Goal: Browse casually: Explore the website without a specific task or goal

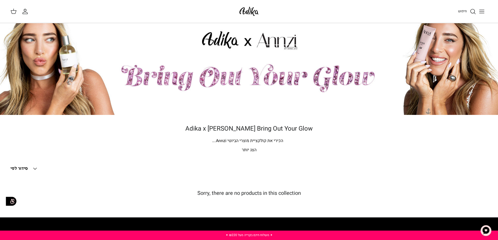
click at [245, 149] on p "הצג יותר" at bounding box center [249, 150] width 366 height 7
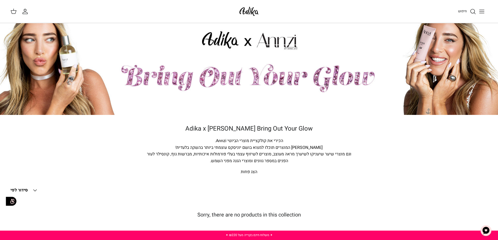
click at [225, 141] on div "הכירי את קולקציית מוצרי הביוטי Annzi." at bounding box center [249, 141] width 209 height 7
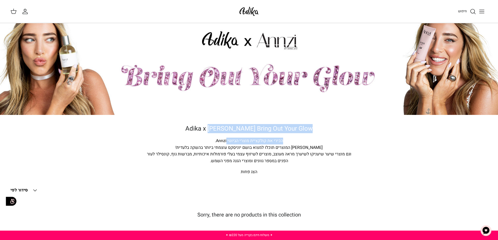
drag, startPoint x: 224, startPoint y: 125, endPoint x: 226, endPoint y: 135, distance: 9.9
click at [226, 135] on div "Adika x [PERSON_NAME] Bring Out Your Glow הכירי את קולקציית מוצרי הביוטי Annzi.…" at bounding box center [249, 150] width 387 height 50
click at [254, 46] on img at bounding box center [249, 69] width 498 height 92
click at [218, 46] on img at bounding box center [249, 69] width 498 height 92
click at [280, 53] on img at bounding box center [249, 69] width 498 height 92
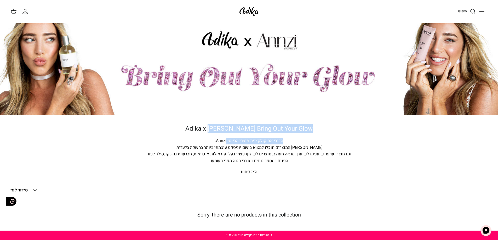
click at [248, 130] on h1 "Adika x [PERSON_NAME] Bring Out Your Glow" at bounding box center [249, 129] width 366 height 8
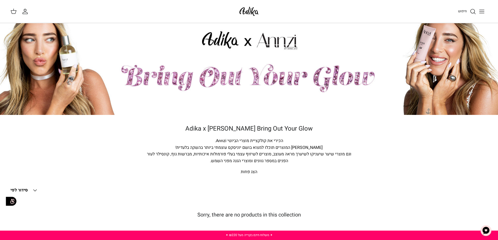
click at [204, 128] on h1 "Adika x [PERSON_NAME] Bring Out Your Glow" at bounding box center [249, 129] width 366 height 8
